Goal: Navigation & Orientation: Find specific page/section

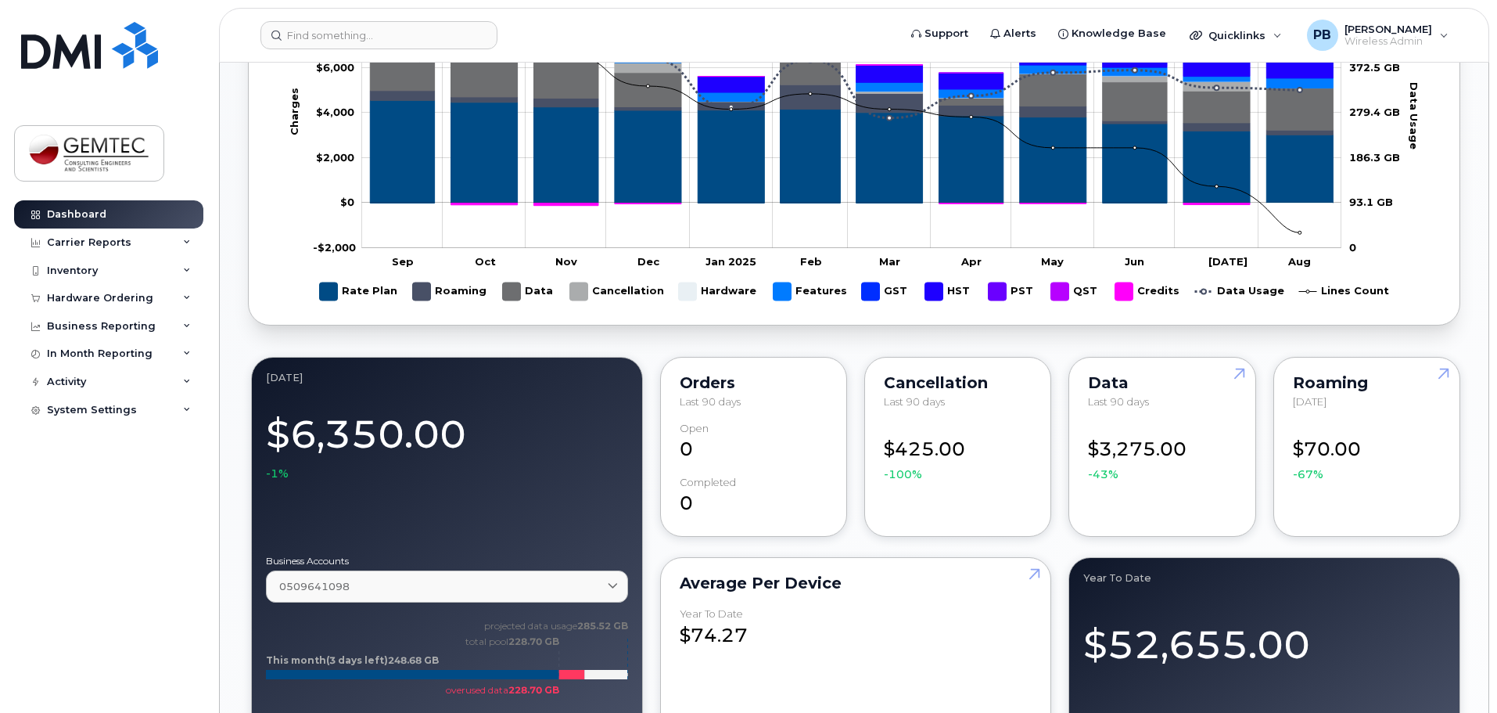
scroll to position [939, 0]
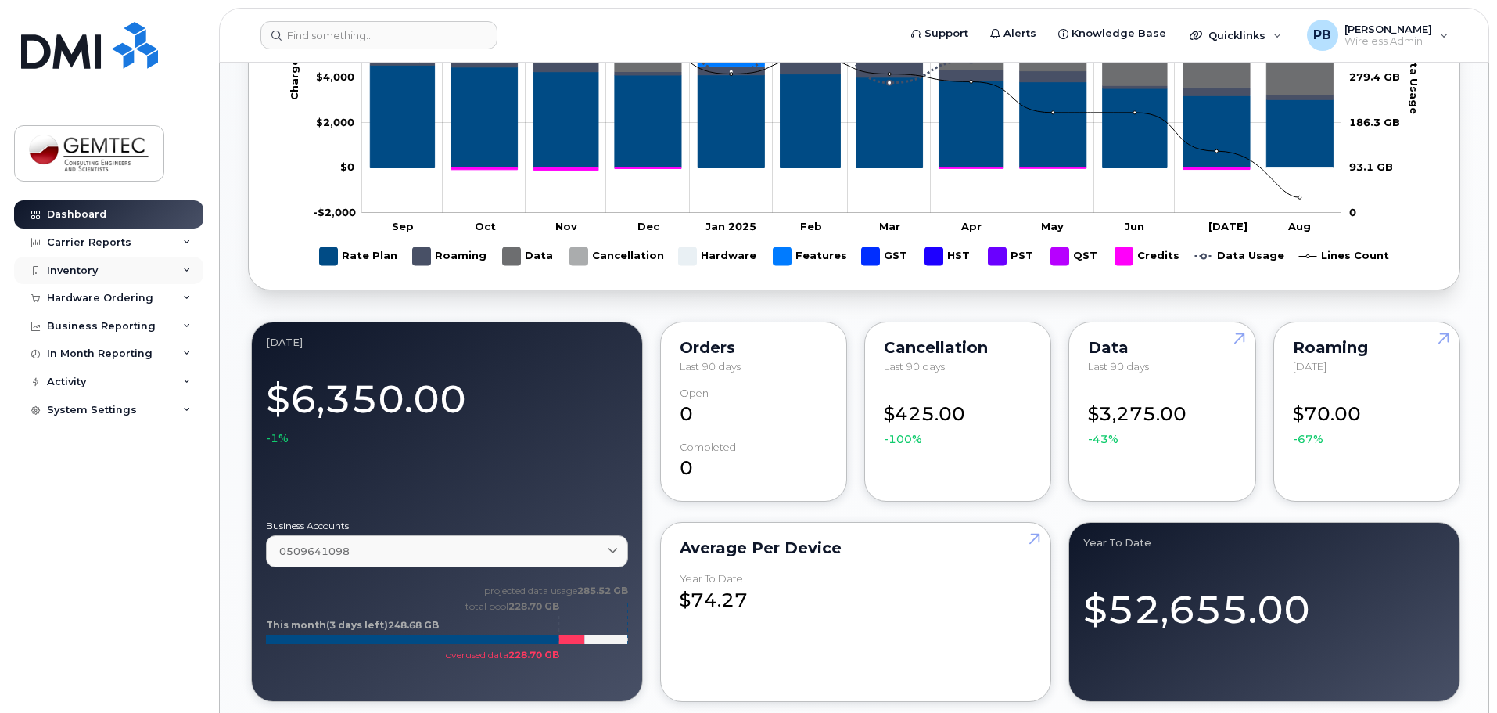
click at [56, 267] on div "Inventory" at bounding box center [72, 270] width 51 height 13
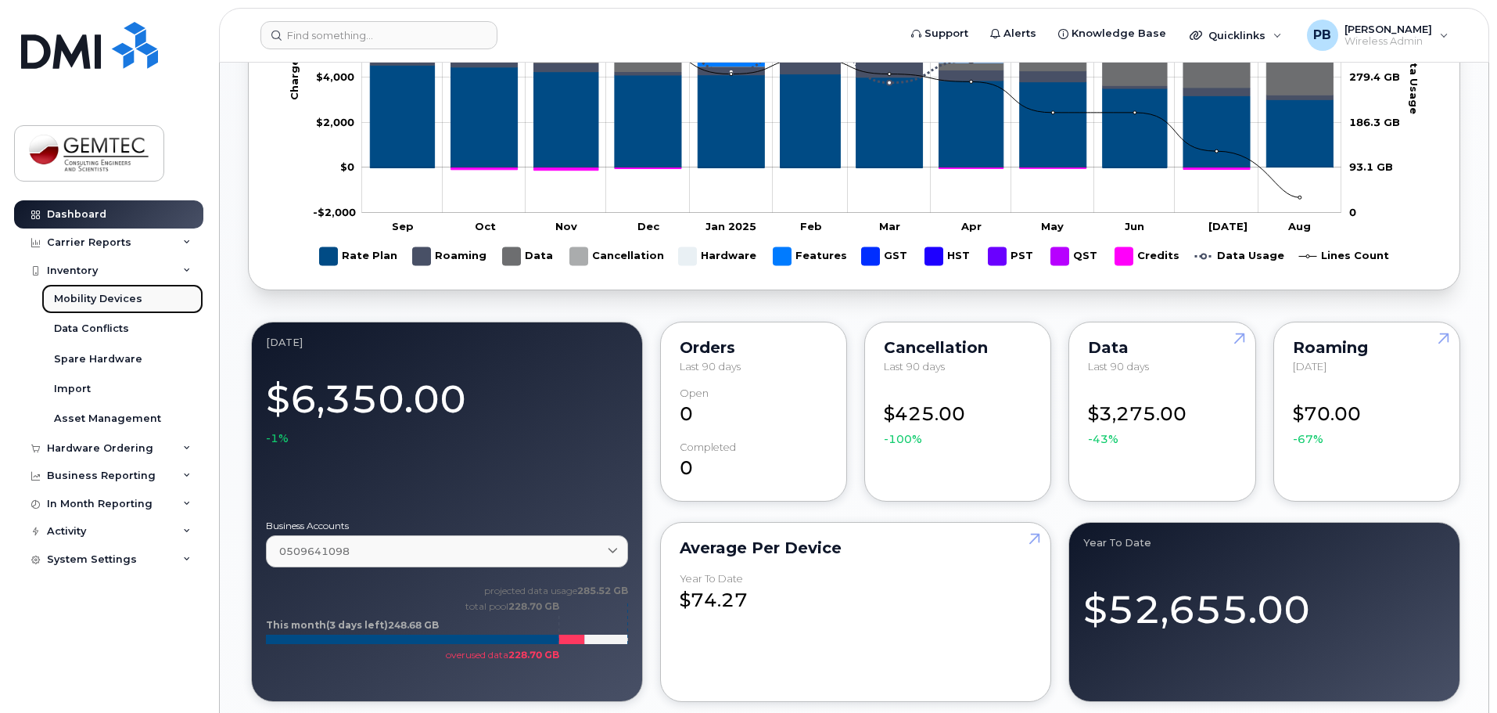
click at [95, 298] on div "Mobility Devices" at bounding box center [98, 299] width 88 height 14
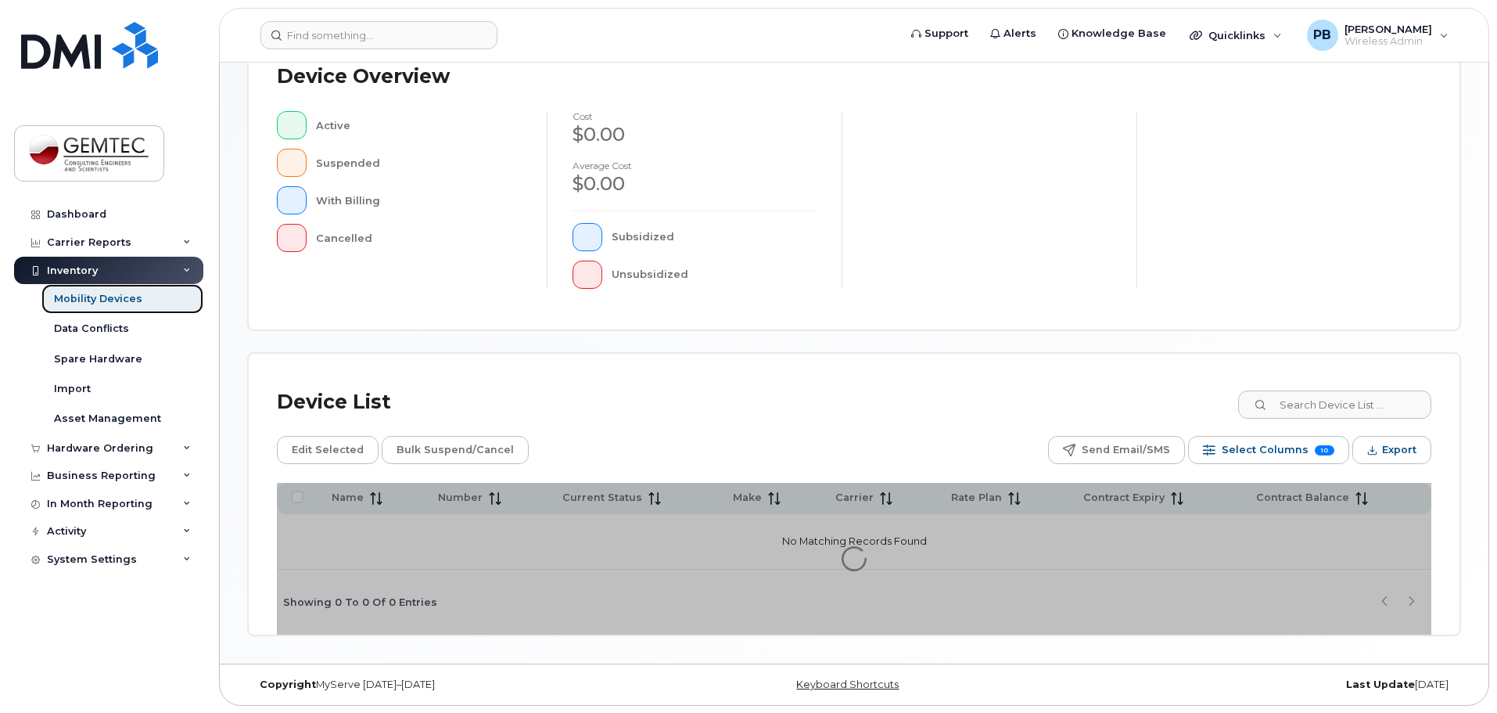
scroll to position [363, 0]
click at [101, 216] on div "Dashboard" at bounding box center [76, 214] width 59 height 13
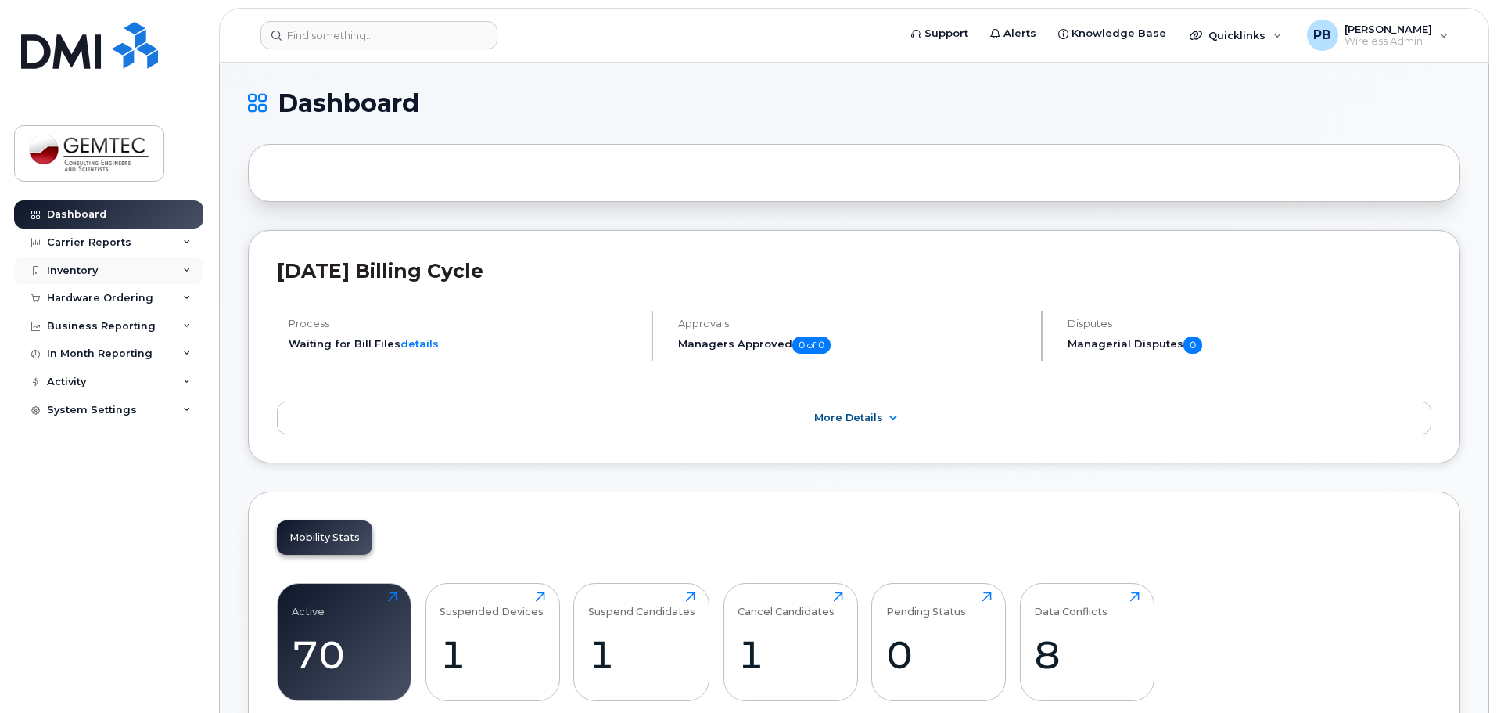
click at [98, 264] on div "Inventory" at bounding box center [108, 271] width 189 height 28
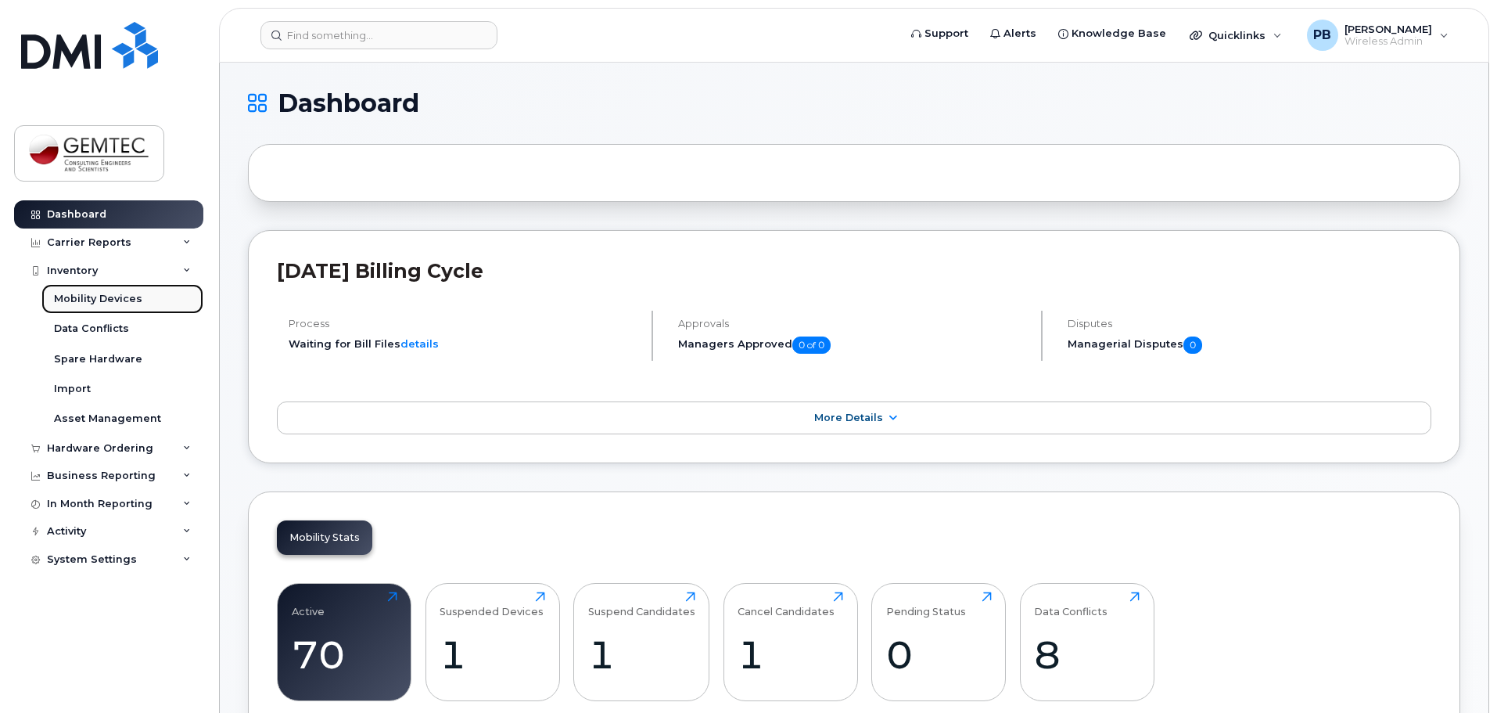
click at [92, 296] on div "Mobility Devices" at bounding box center [98, 299] width 88 height 14
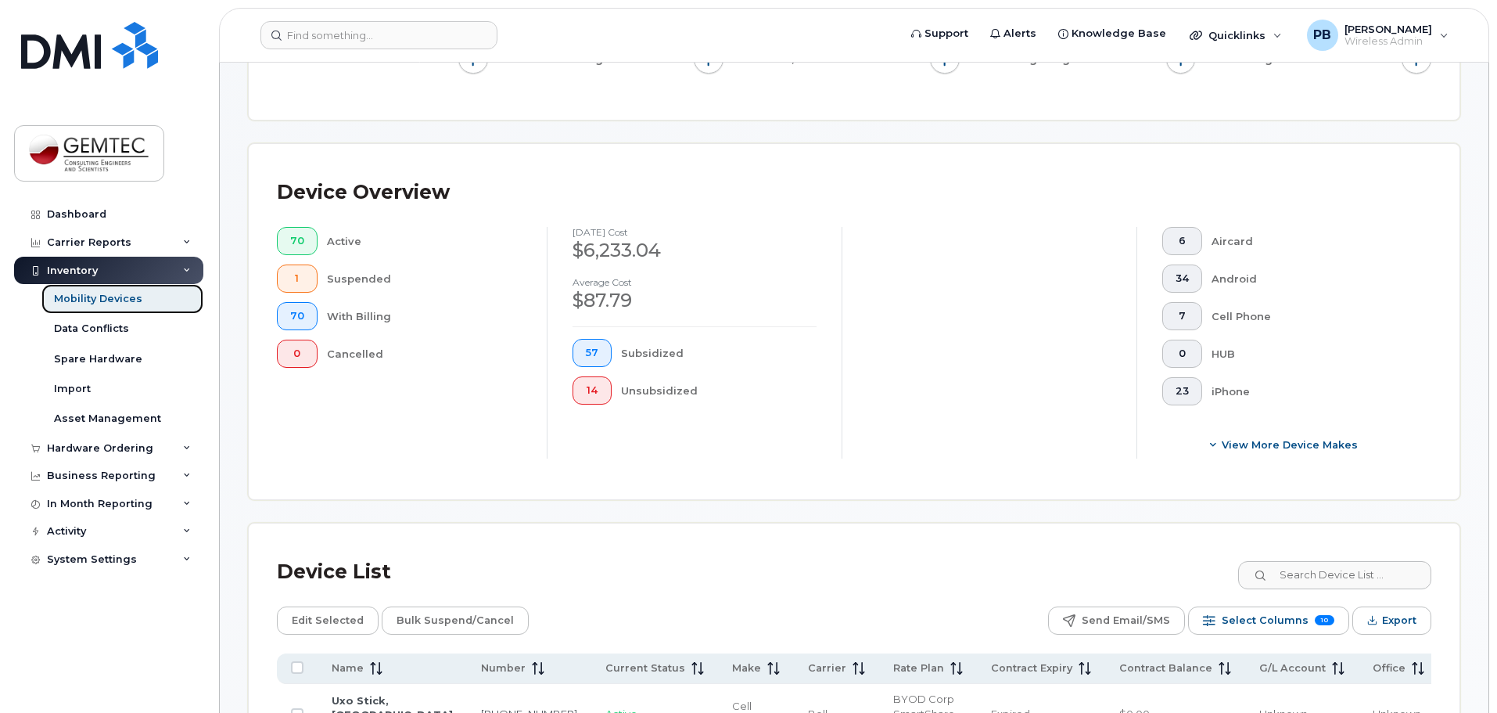
scroll to position [391, 0]
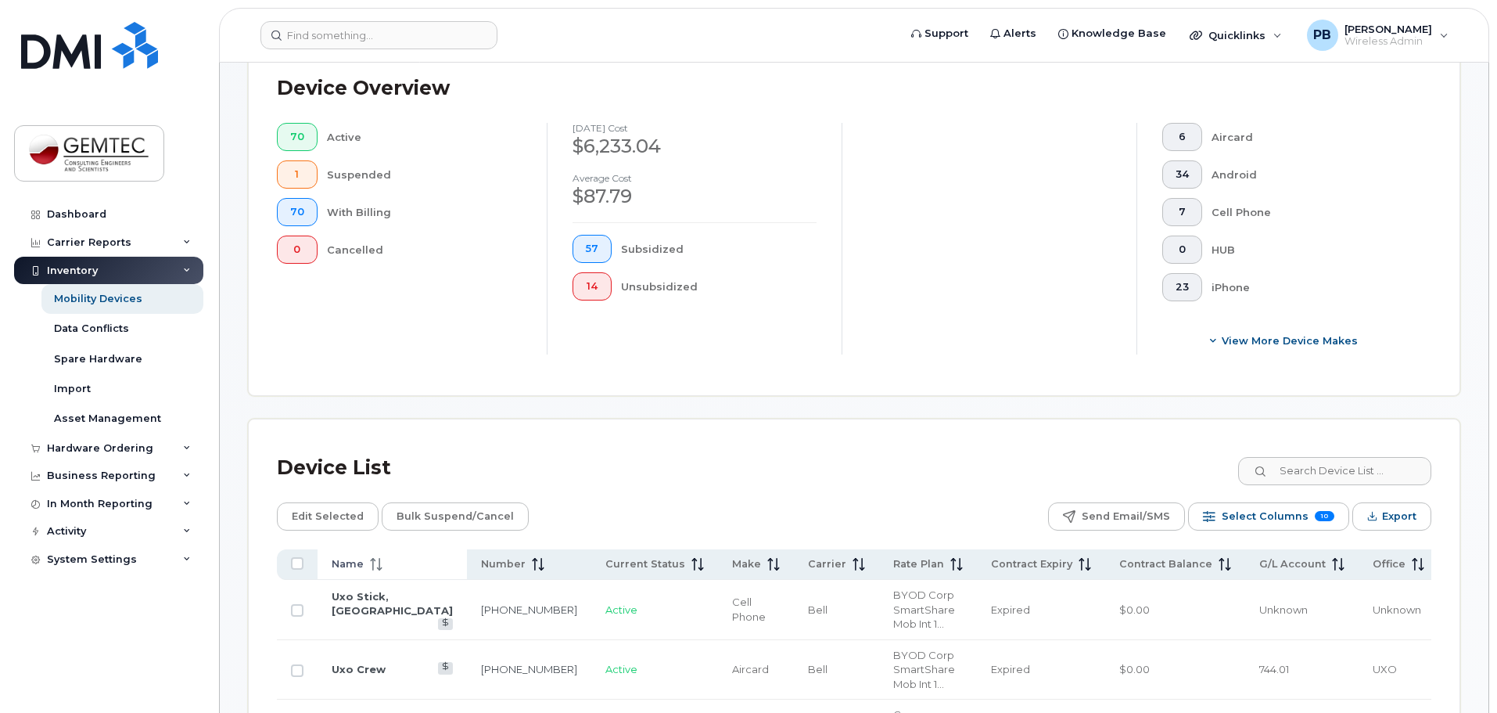
click at [372, 558] on icon at bounding box center [373, 564] width 2 height 13
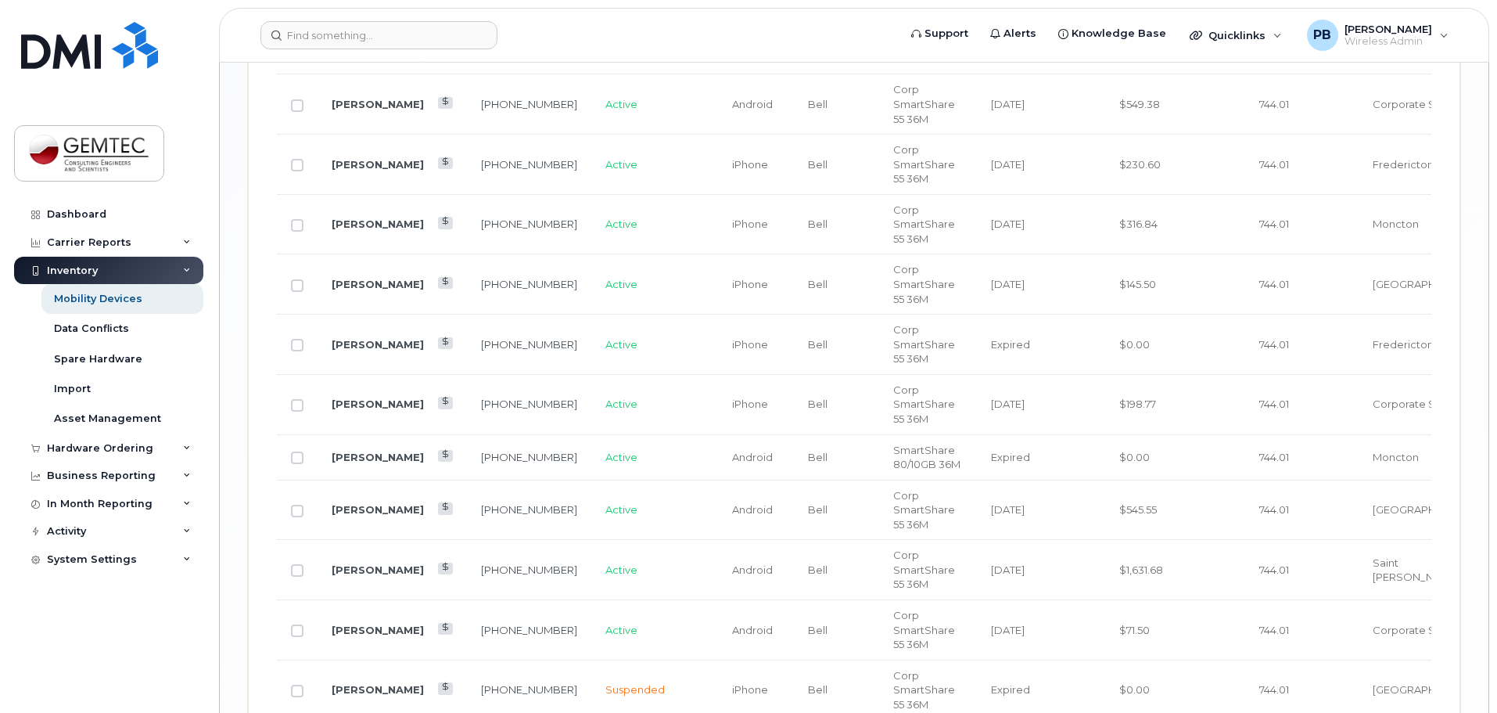
scroll to position [2147, 0]
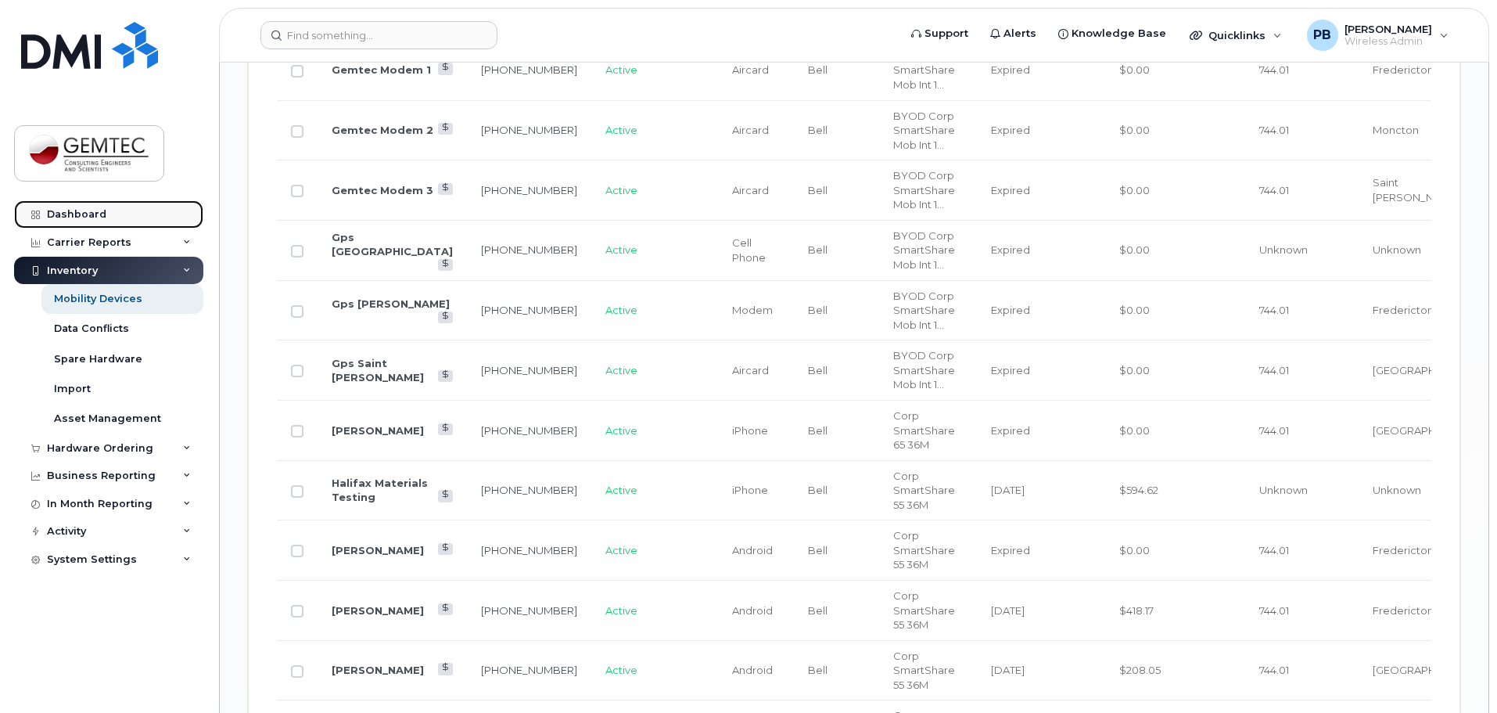
click at [87, 214] on div "Dashboard" at bounding box center [76, 214] width 59 height 13
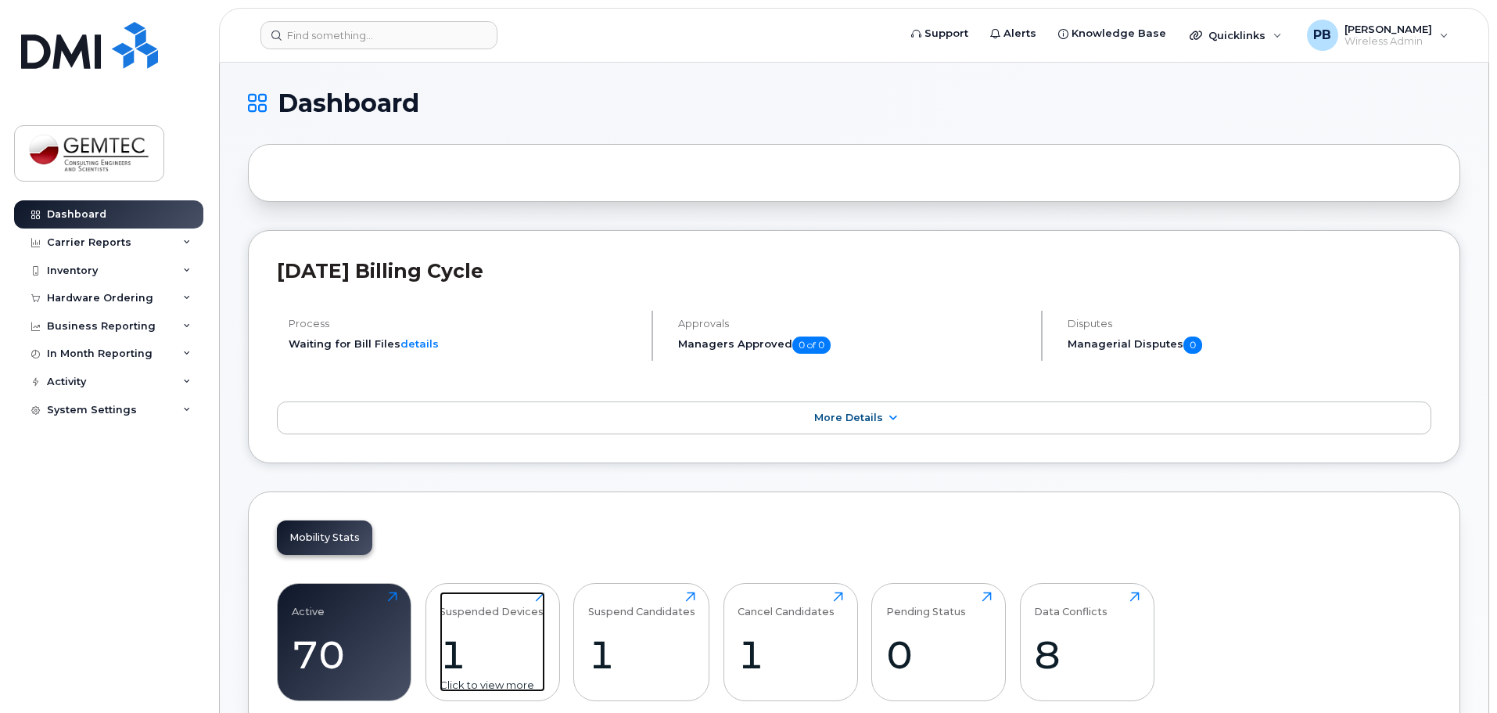
click at [485, 685] on div "Click to view more" at bounding box center [493, 685] width 106 height 15
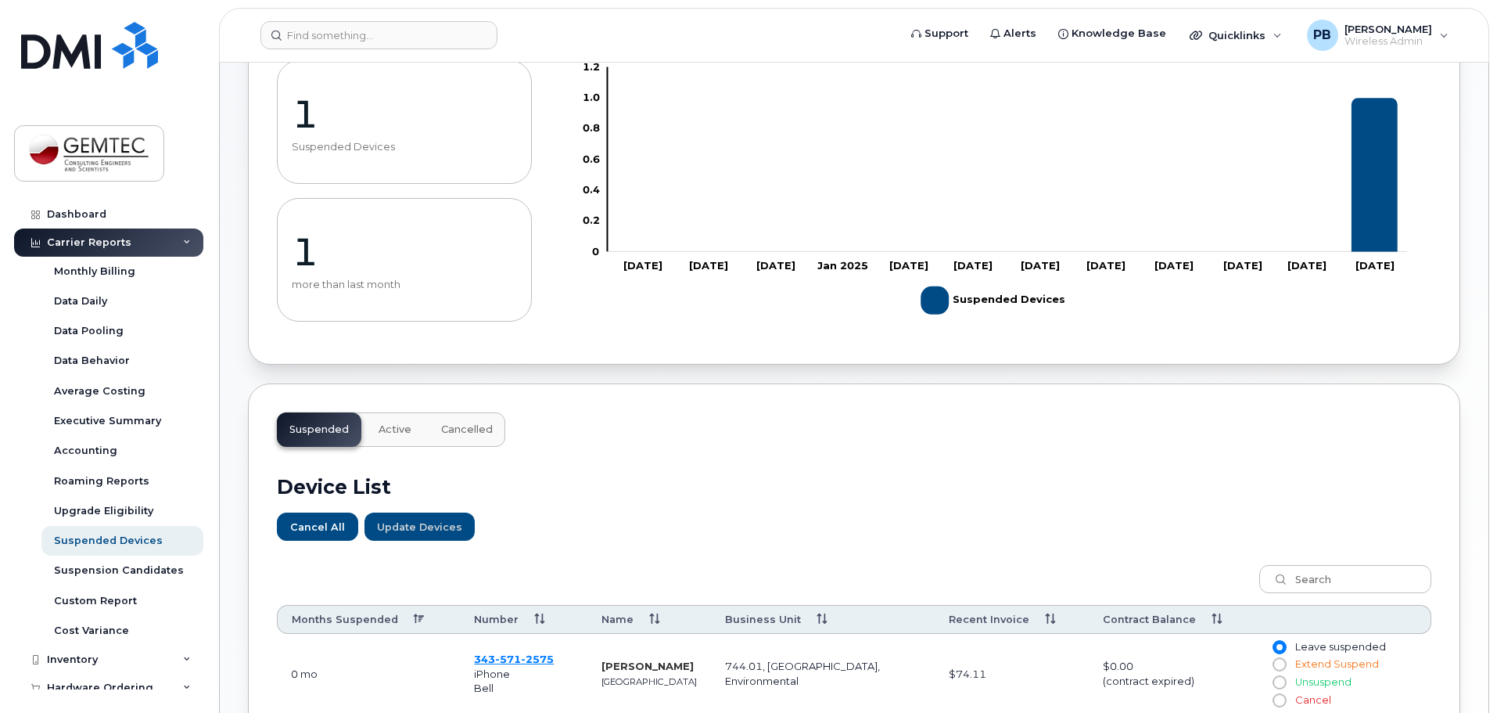
scroll to position [235, 0]
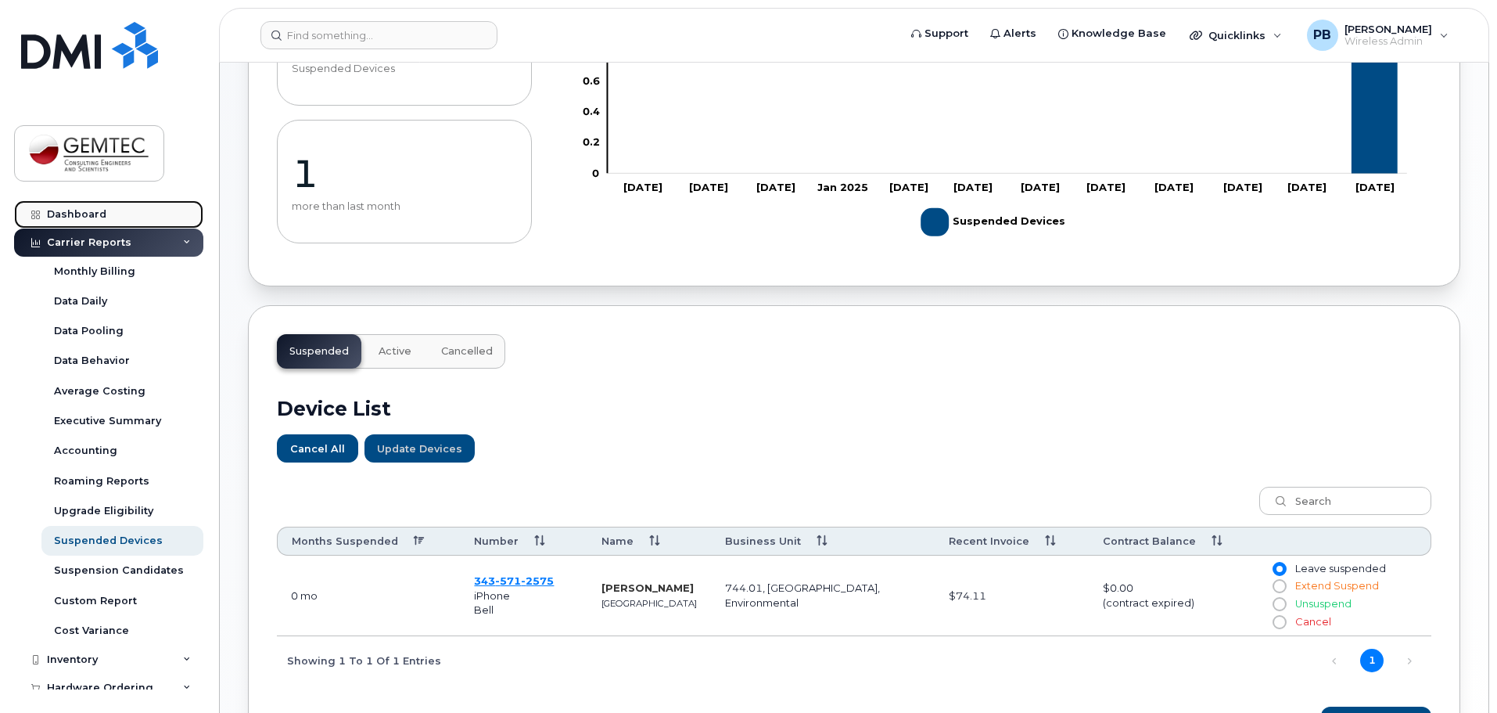
click at [95, 214] on div "Dashboard" at bounding box center [76, 214] width 59 height 13
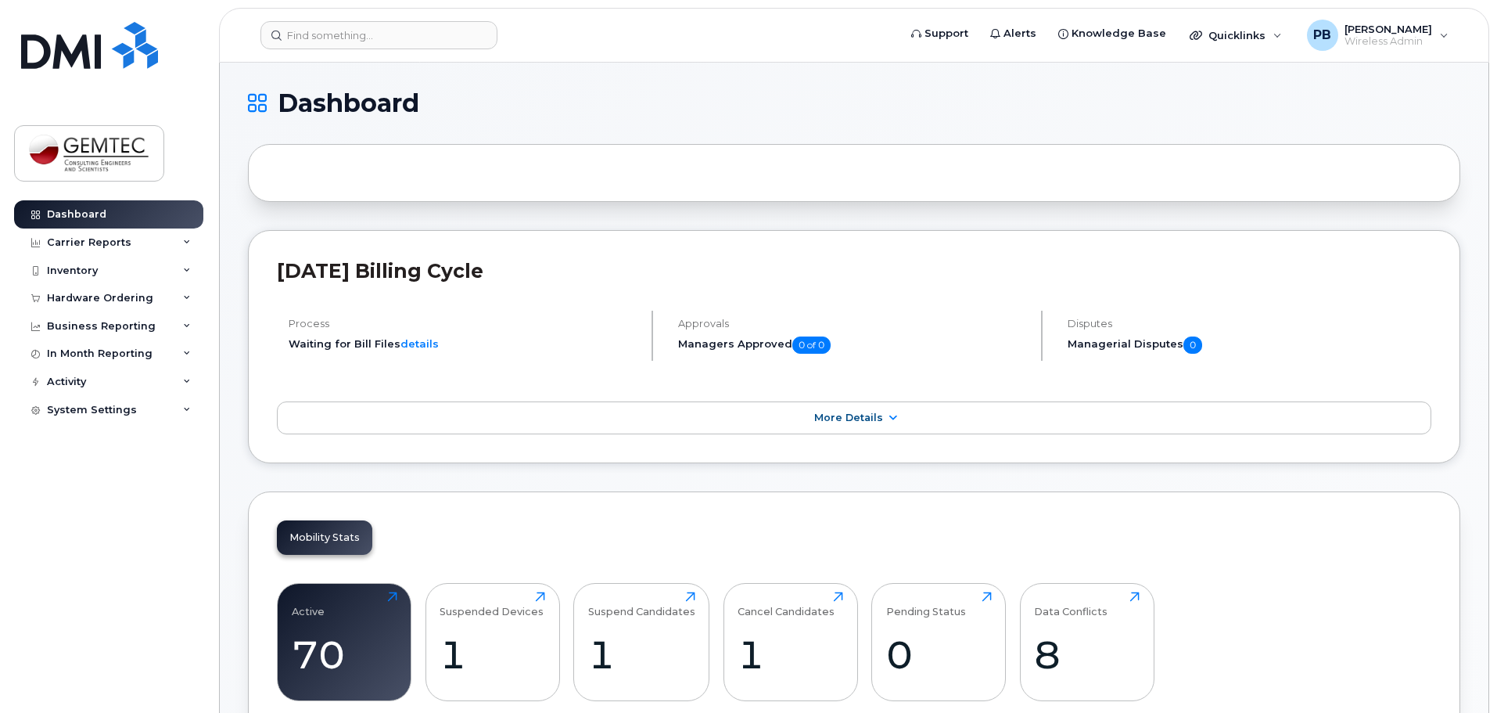
click at [655, 572] on div "Active 70 Click to view more Suspended Devices 1 Click to view more Suspend Can…" at bounding box center [854, 648] width 1155 height 159
click at [648, 605] on div "Suspend Candidates" at bounding box center [641, 604] width 107 height 26
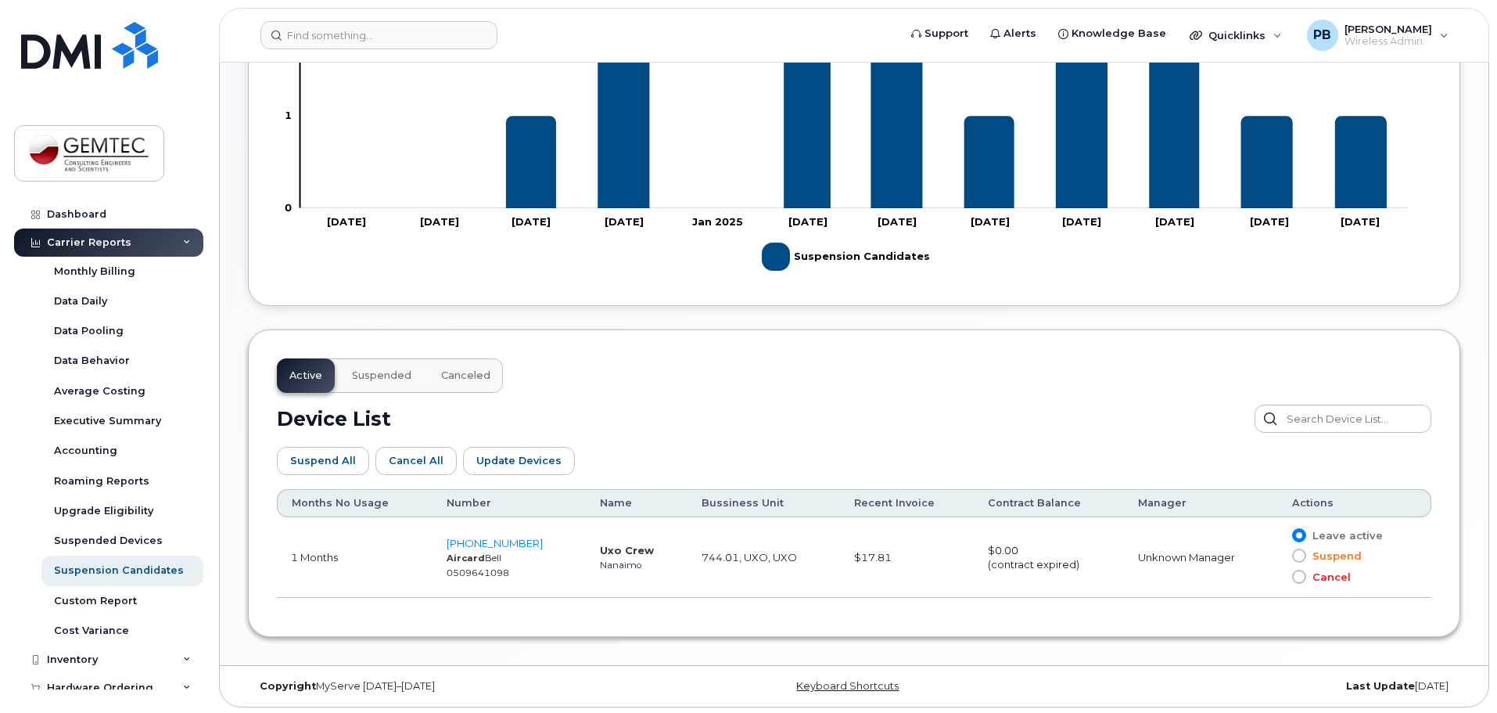
scroll to position [552, 0]
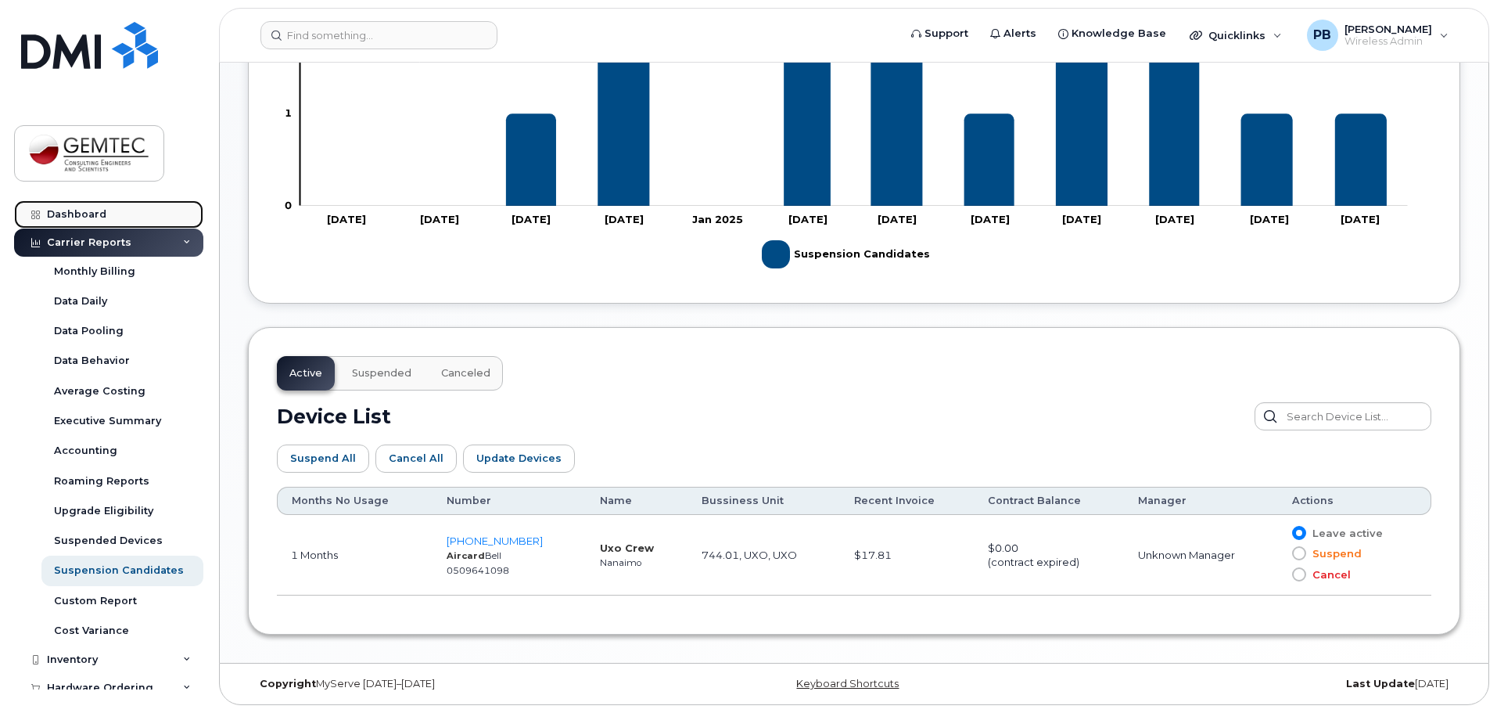
click at [83, 225] on link "Dashboard" at bounding box center [108, 214] width 189 height 28
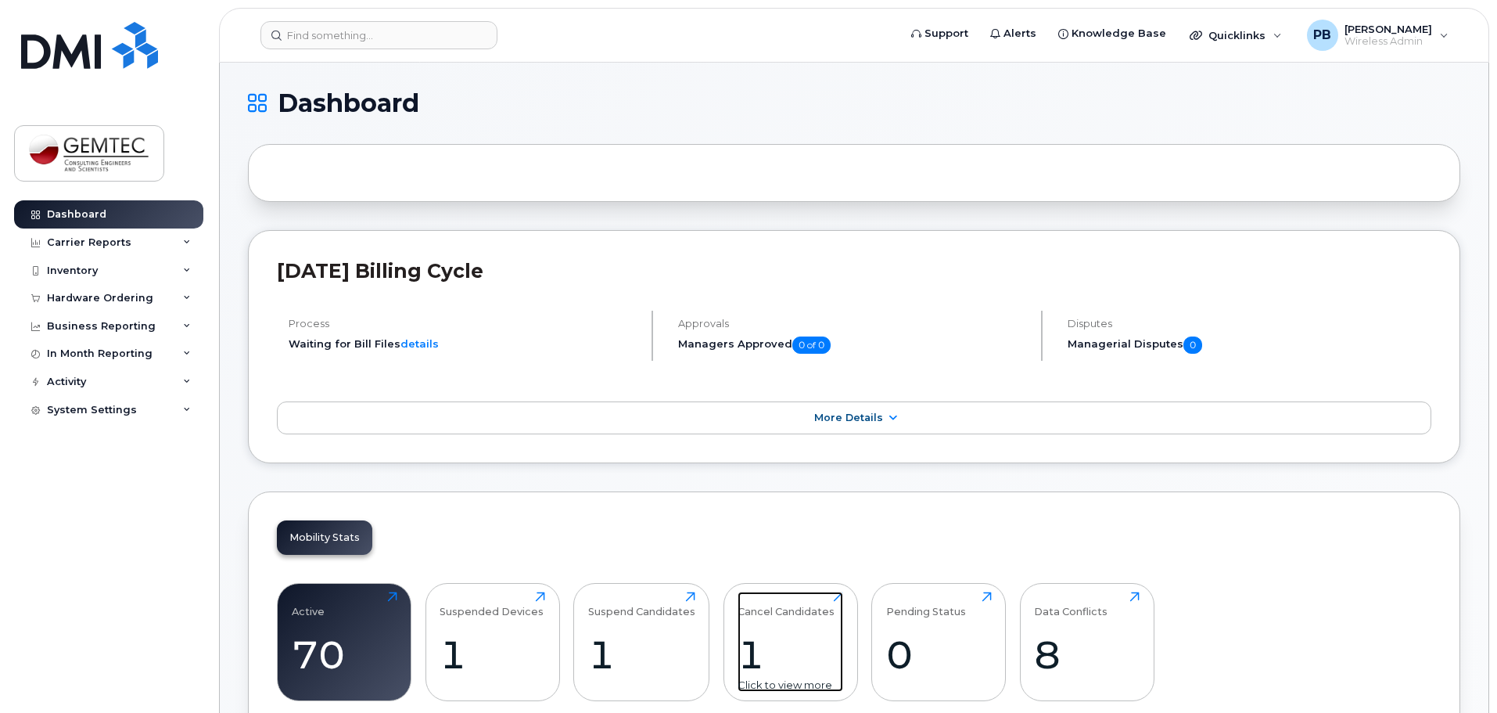
click at [796, 607] on div "Cancel Candidates" at bounding box center [786, 604] width 97 height 26
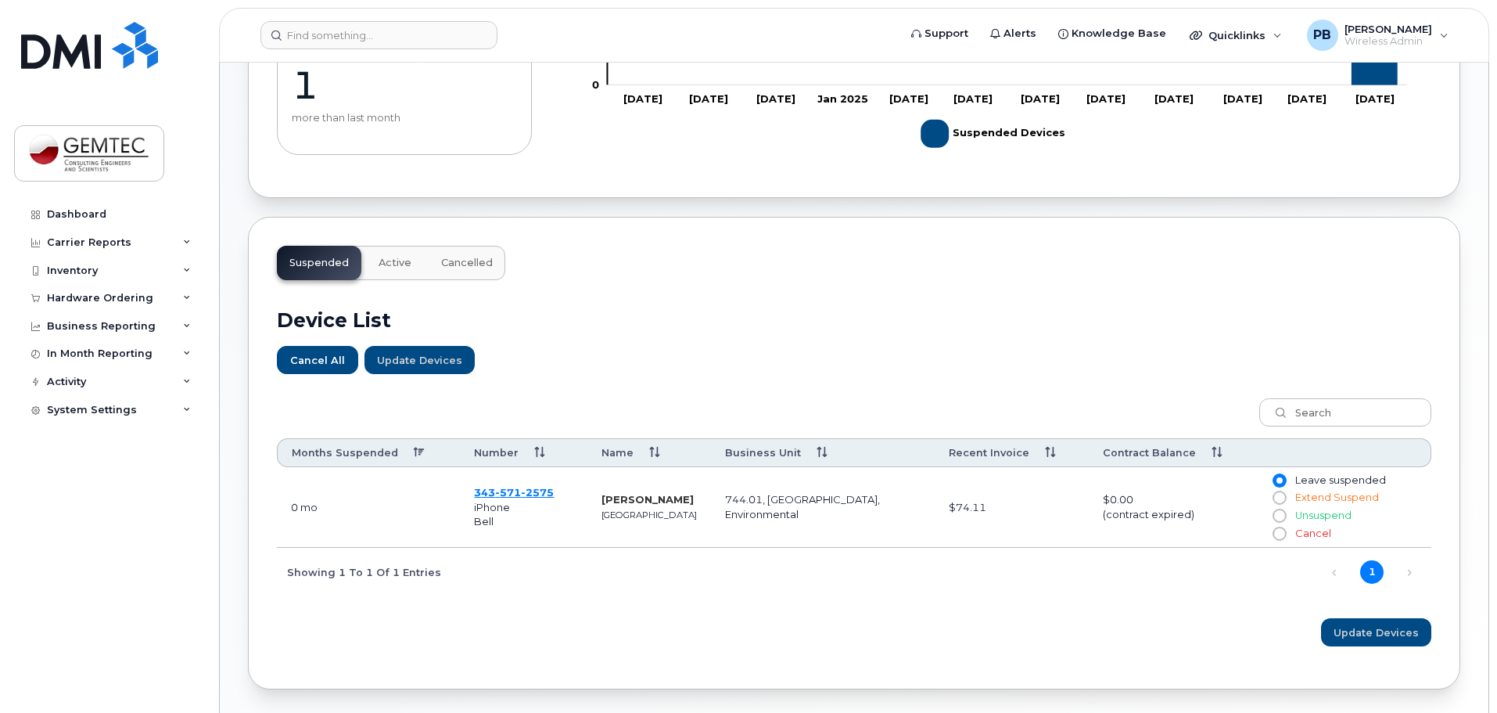
scroll to position [300, 0]
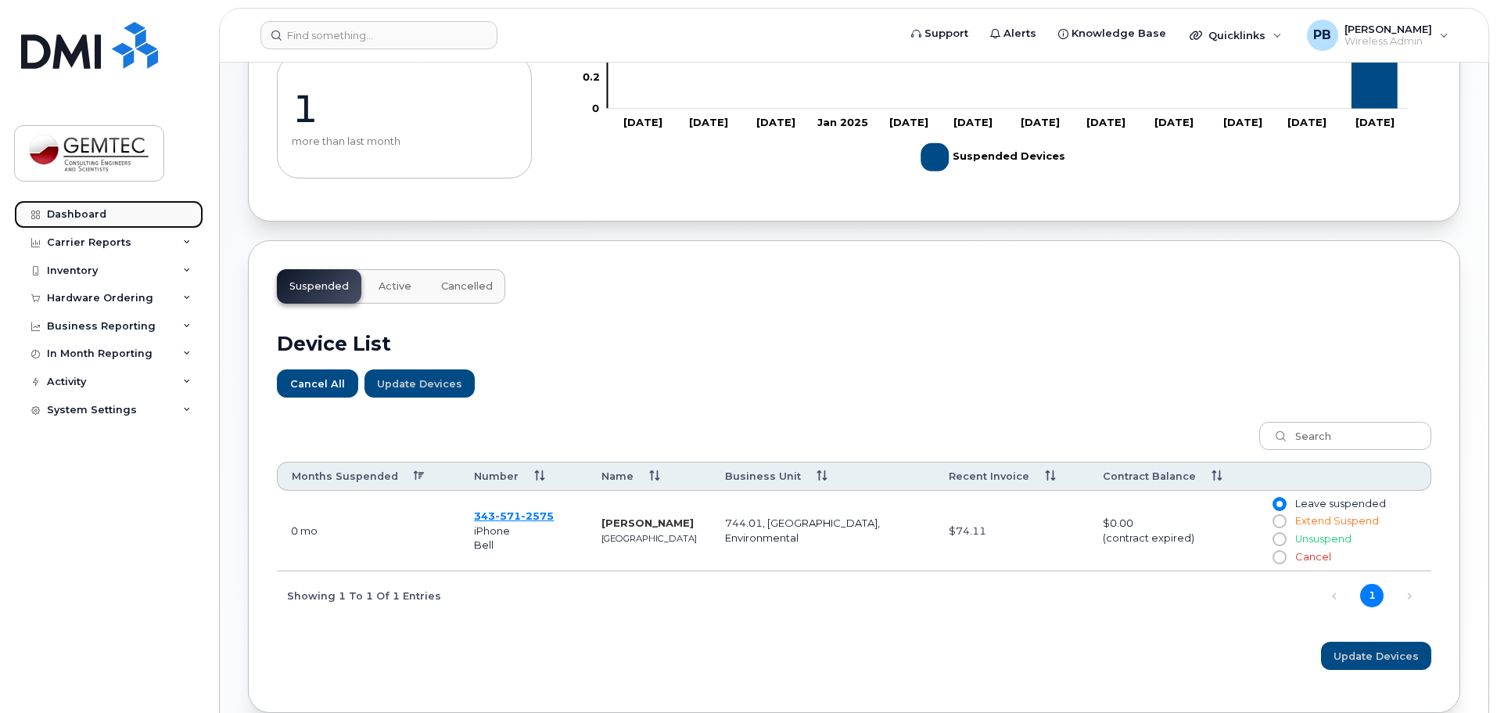
click at [86, 209] on div "Dashboard" at bounding box center [76, 214] width 59 height 13
